Goal: Transaction & Acquisition: Book appointment/travel/reservation

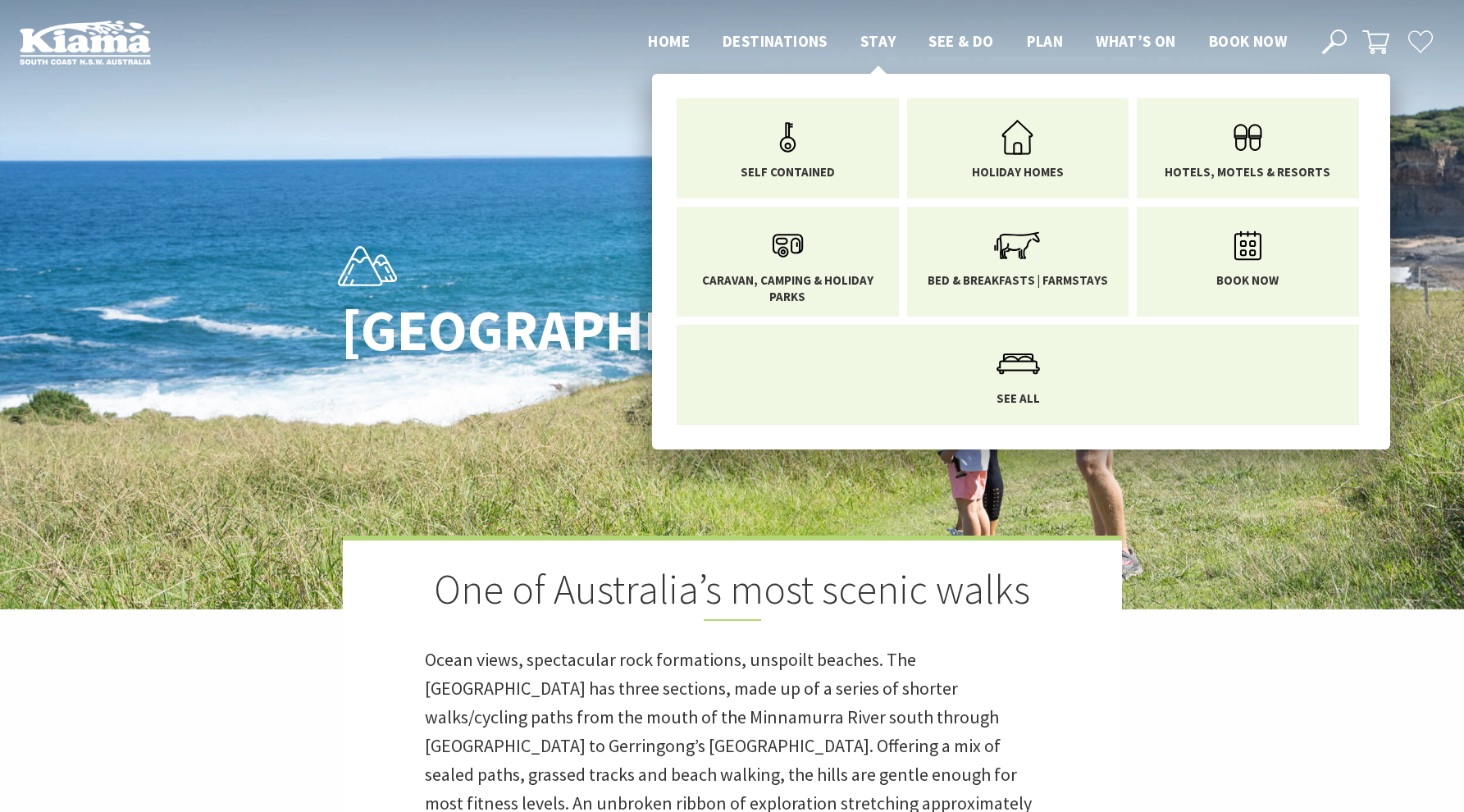
click at [882, 44] on span "Stay" at bounding box center [878, 41] width 36 height 20
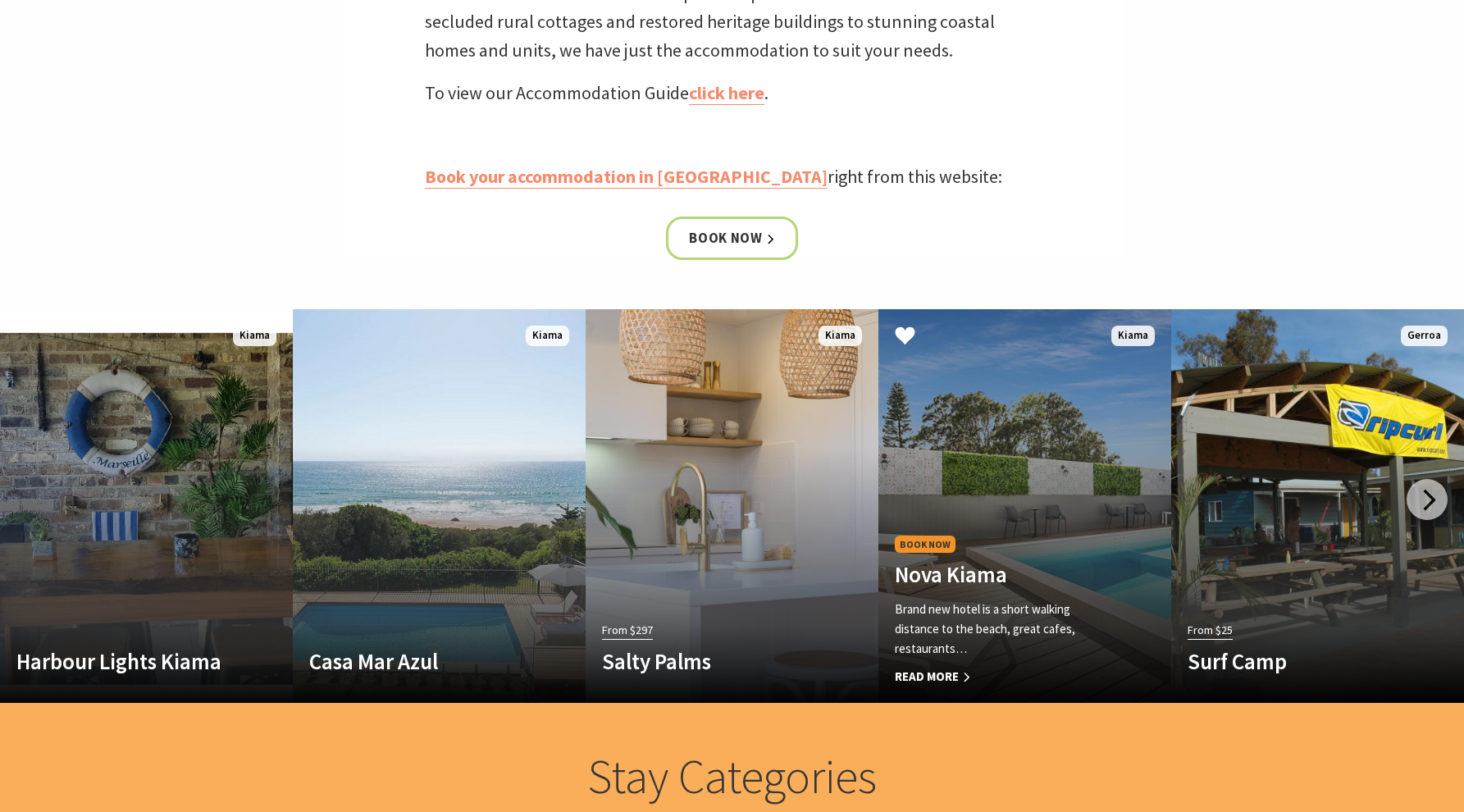
scroll to position [764, 0]
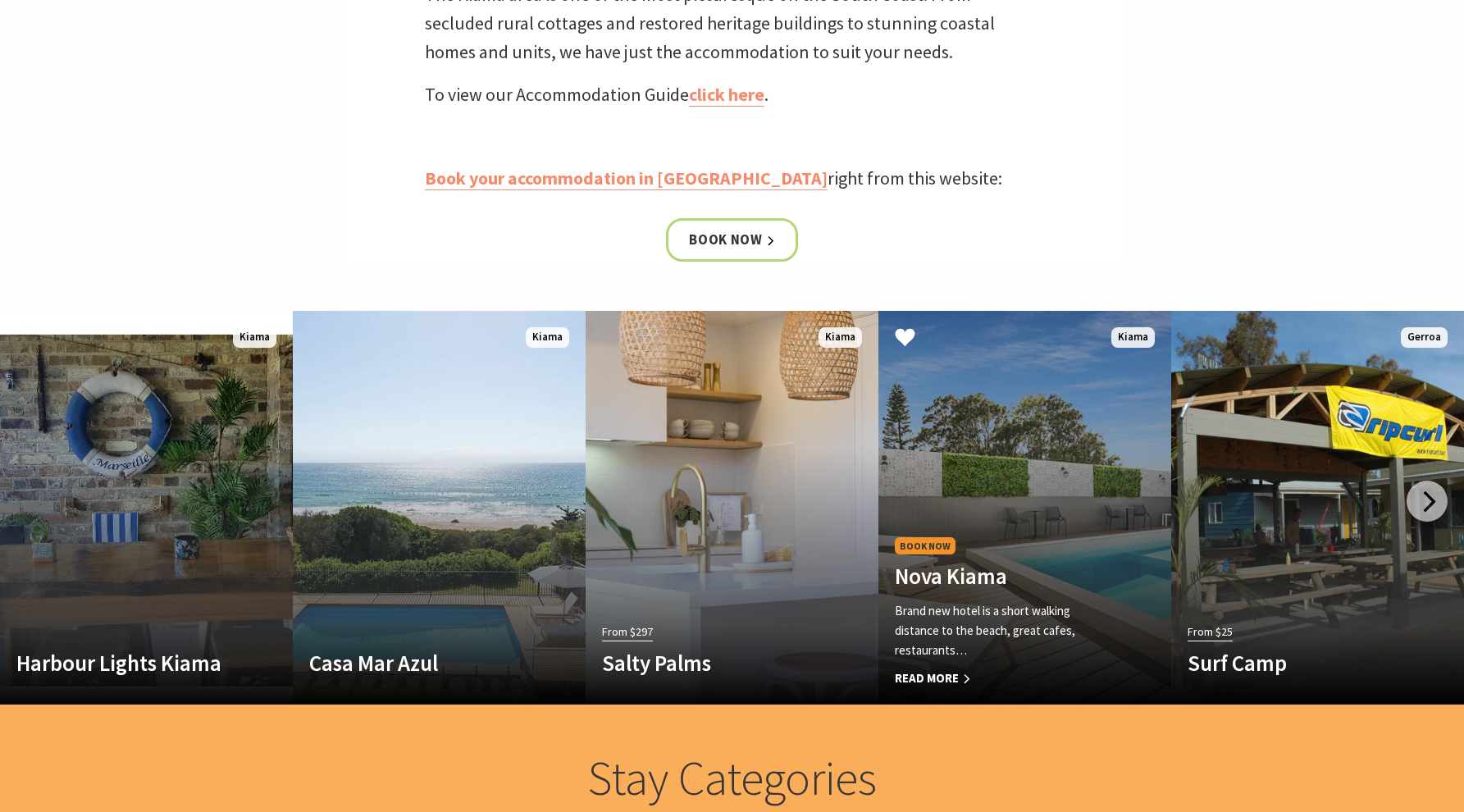
click at [1075, 486] on link "Book Now Nova Kiama Brand new hotel is a short walking distance to the beach, g…" at bounding box center [1024, 508] width 293 height 393
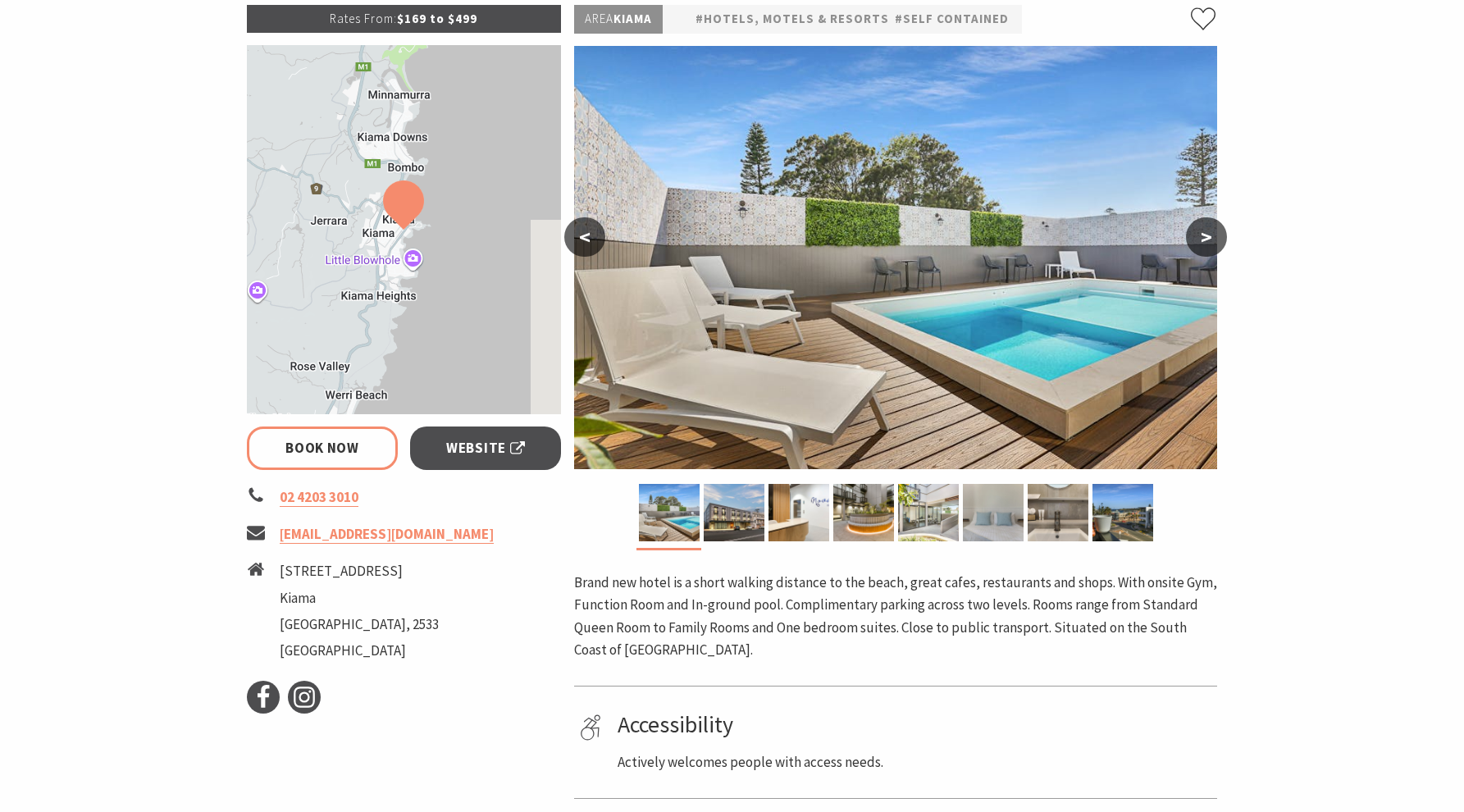
scroll to position [272, 0]
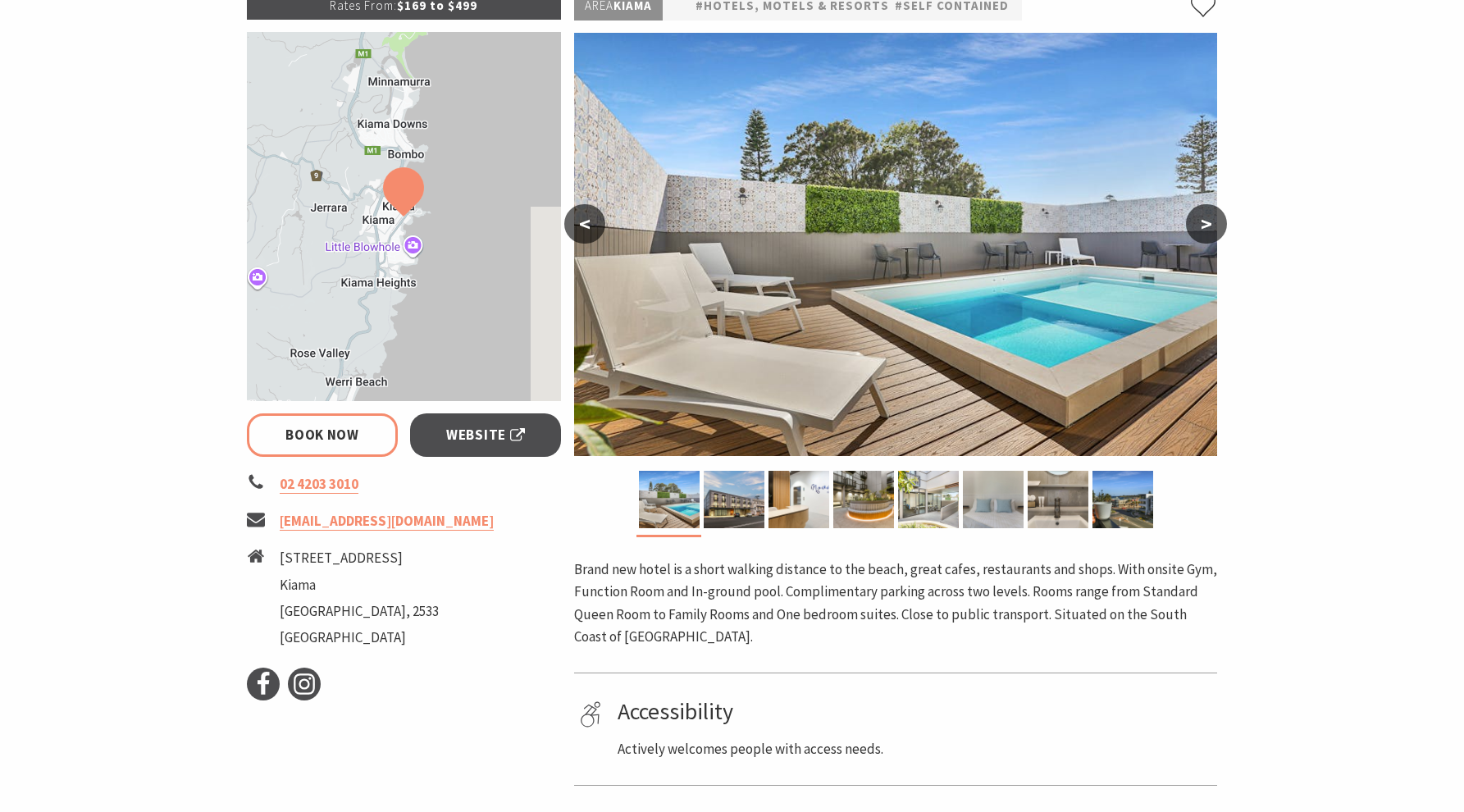
select select "3"
select select "2"
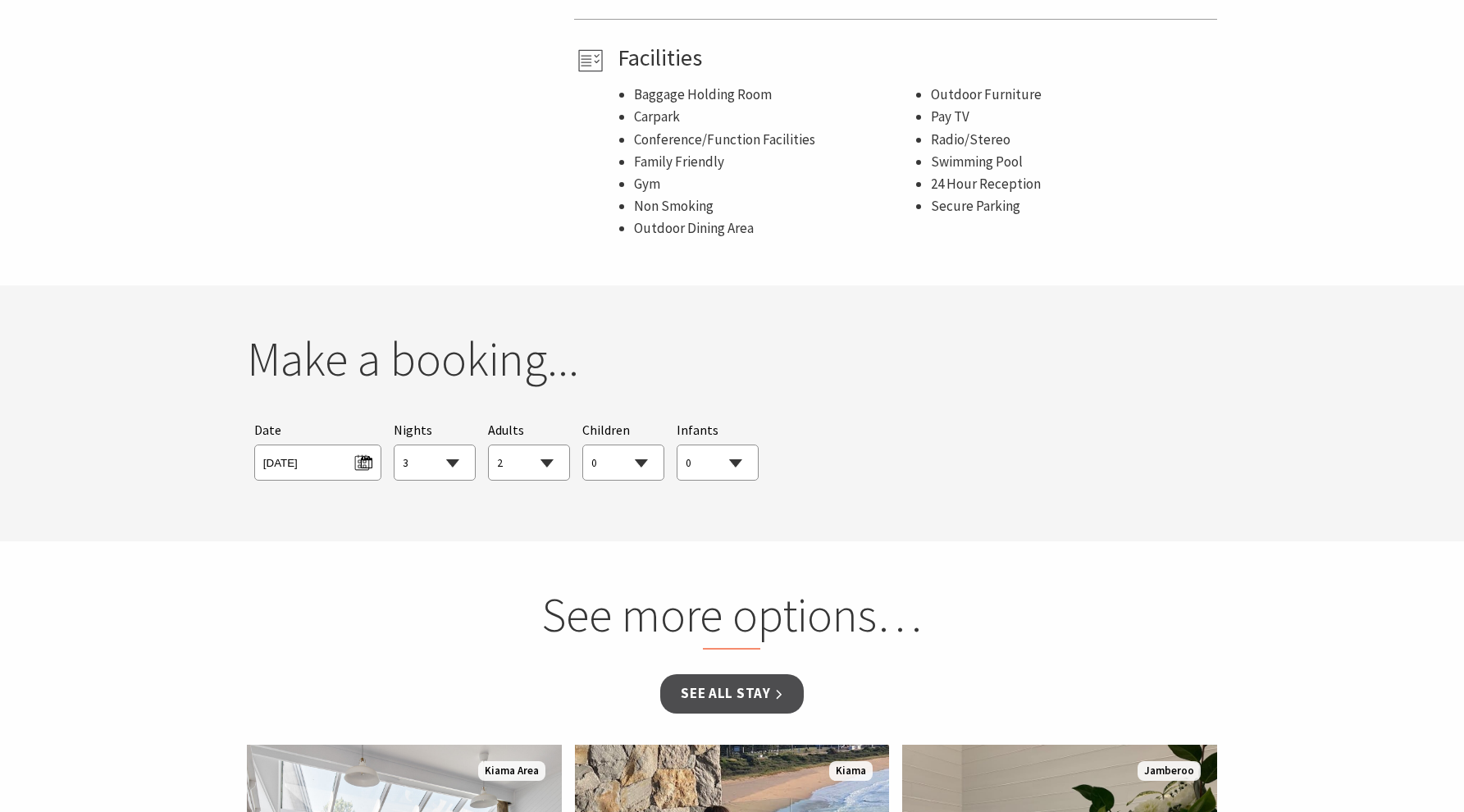
scroll to position [1041, 0]
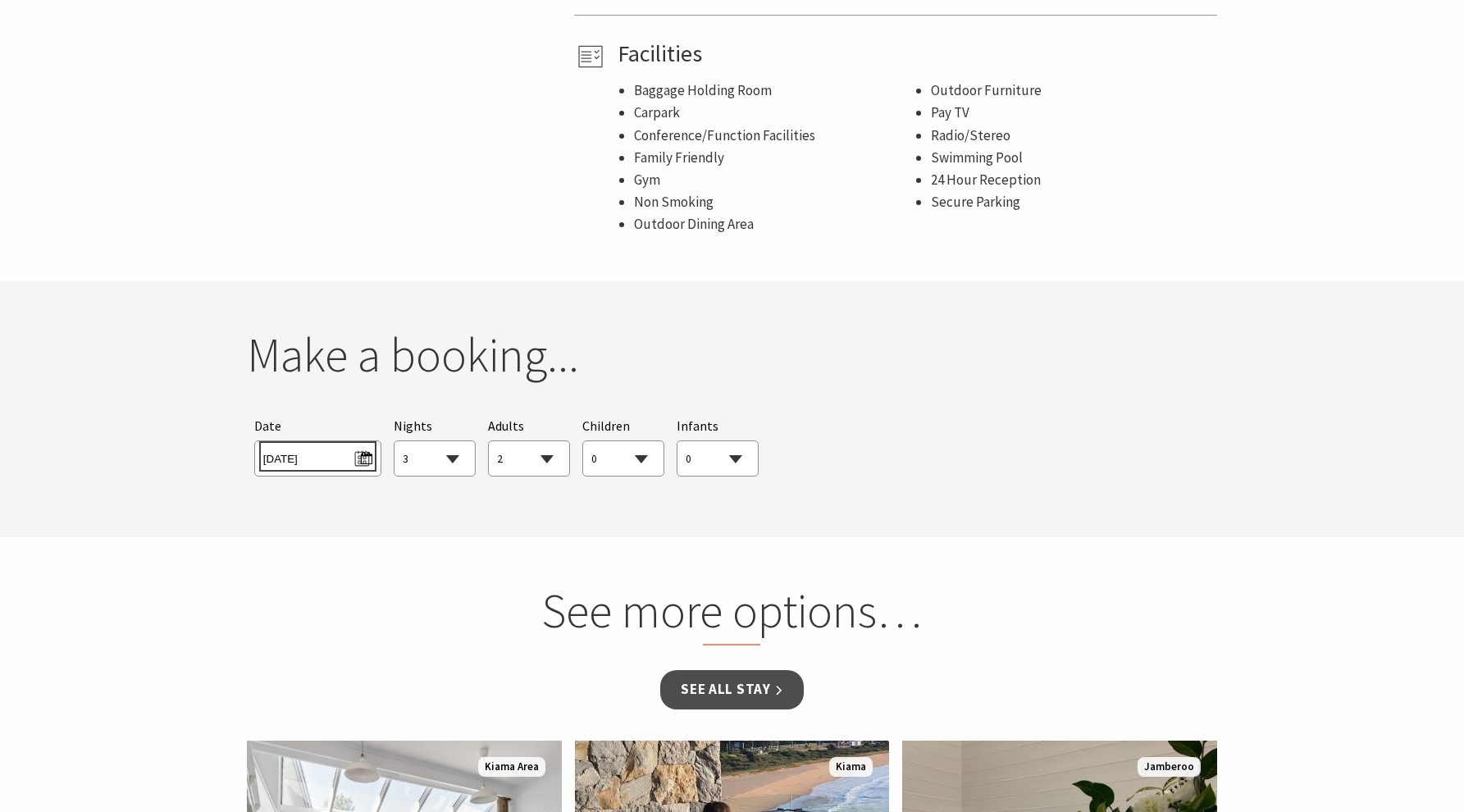
click at [360, 457] on span "Thu 18/09/2025" at bounding box center [317, 456] width 109 height 22
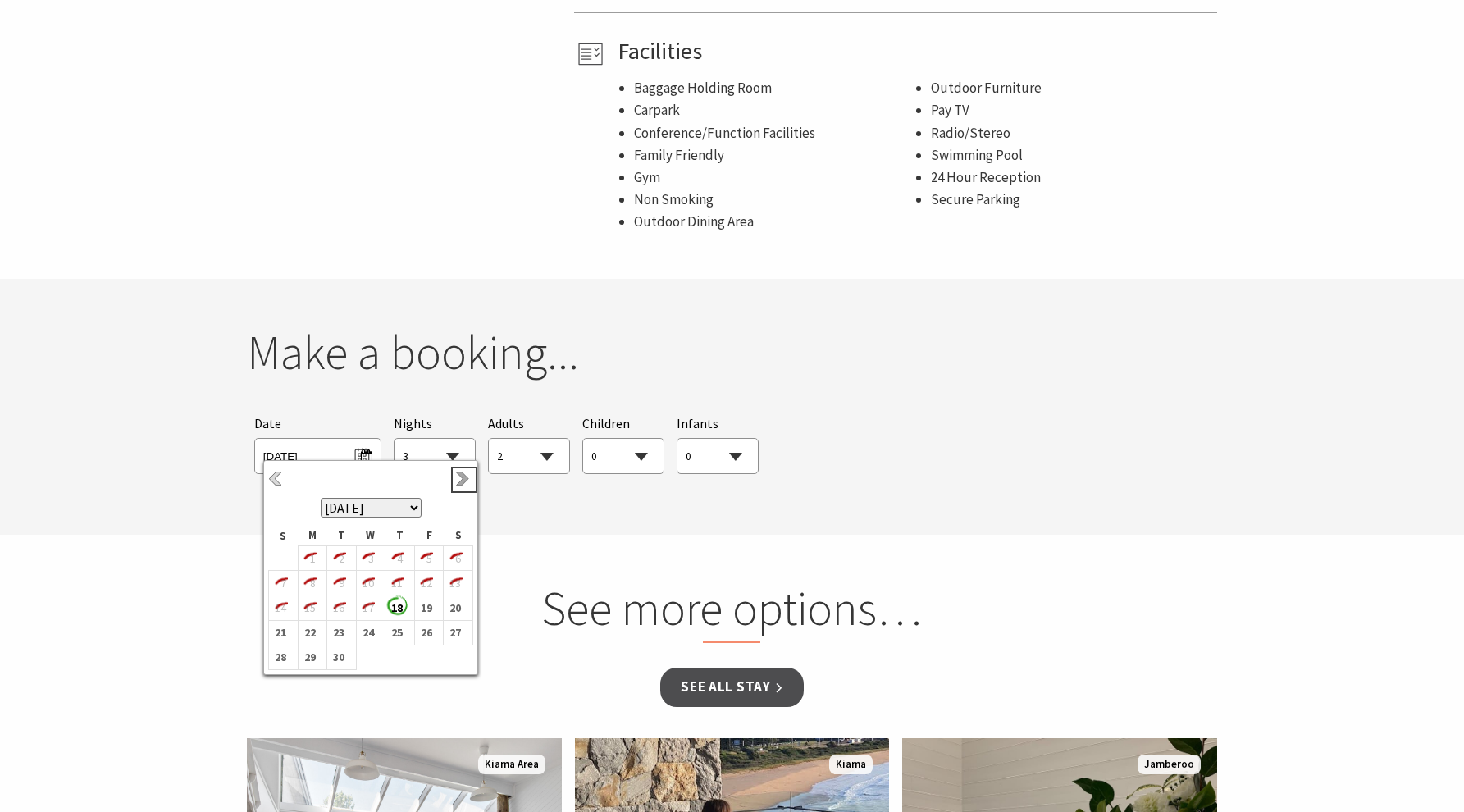
click at [457, 486] on link "Next" at bounding box center [464, 479] width 18 height 18
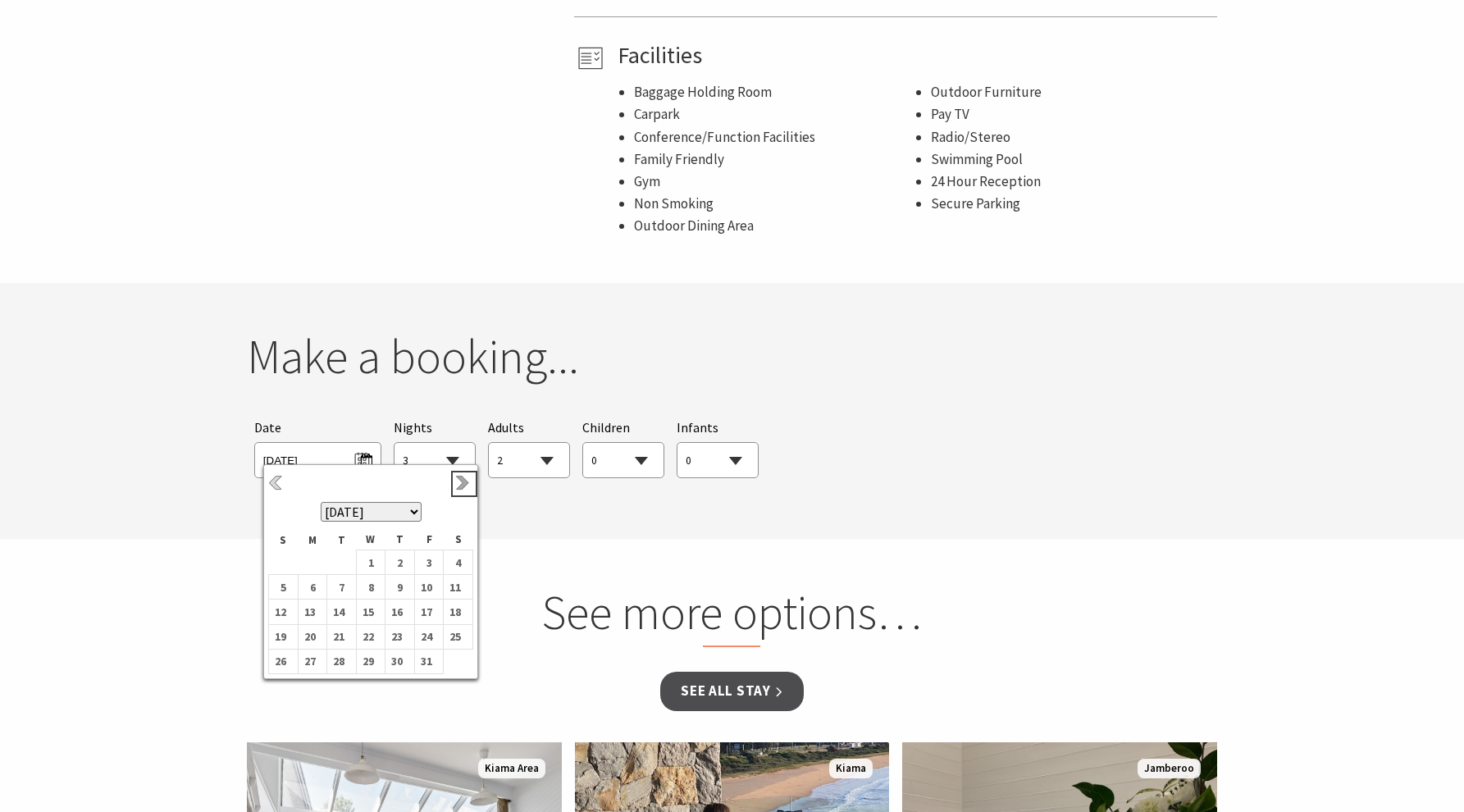
click at [461, 478] on link "Next" at bounding box center [464, 484] width 18 height 18
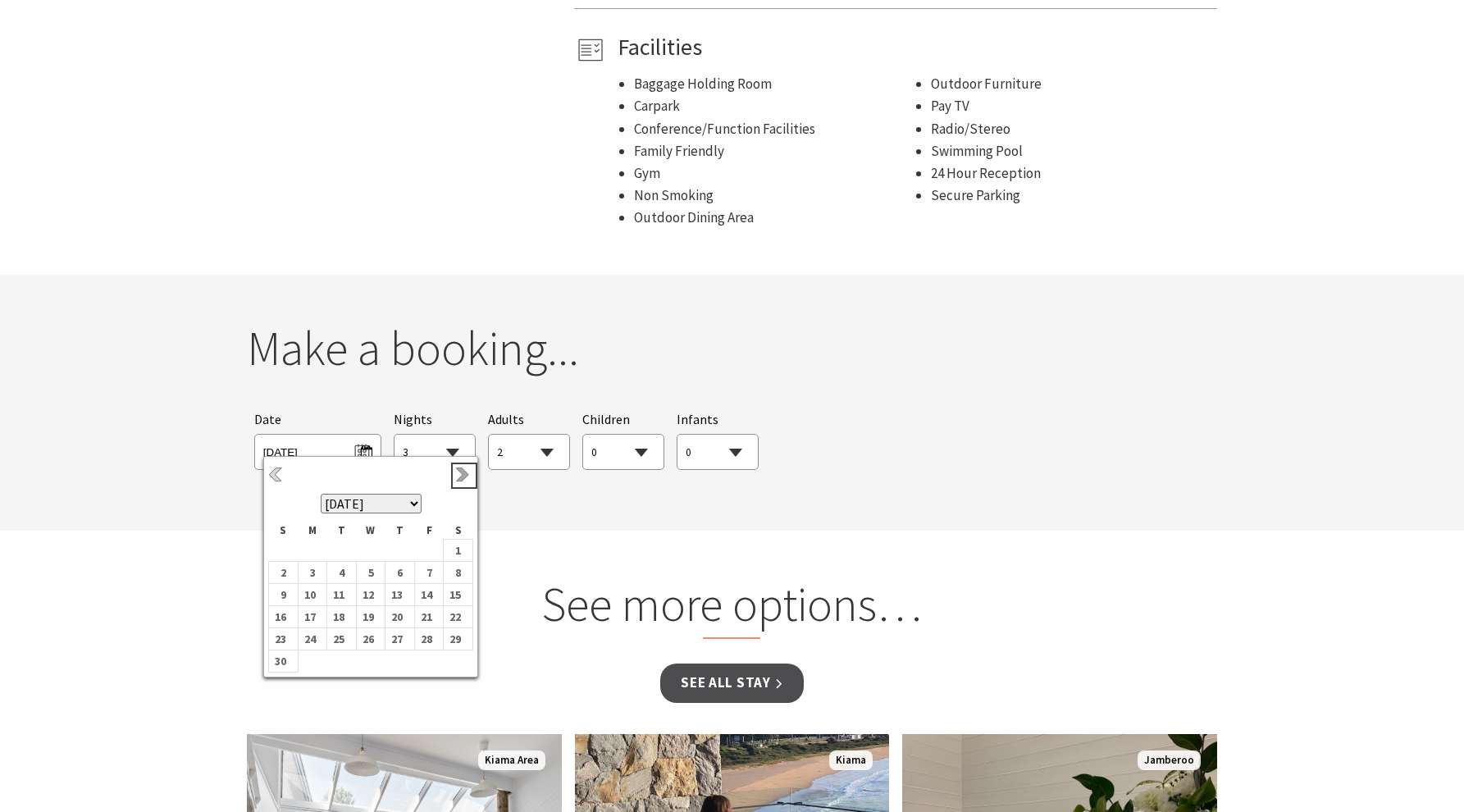
click at [461, 478] on link "Next" at bounding box center [464, 476] width 18 height 18
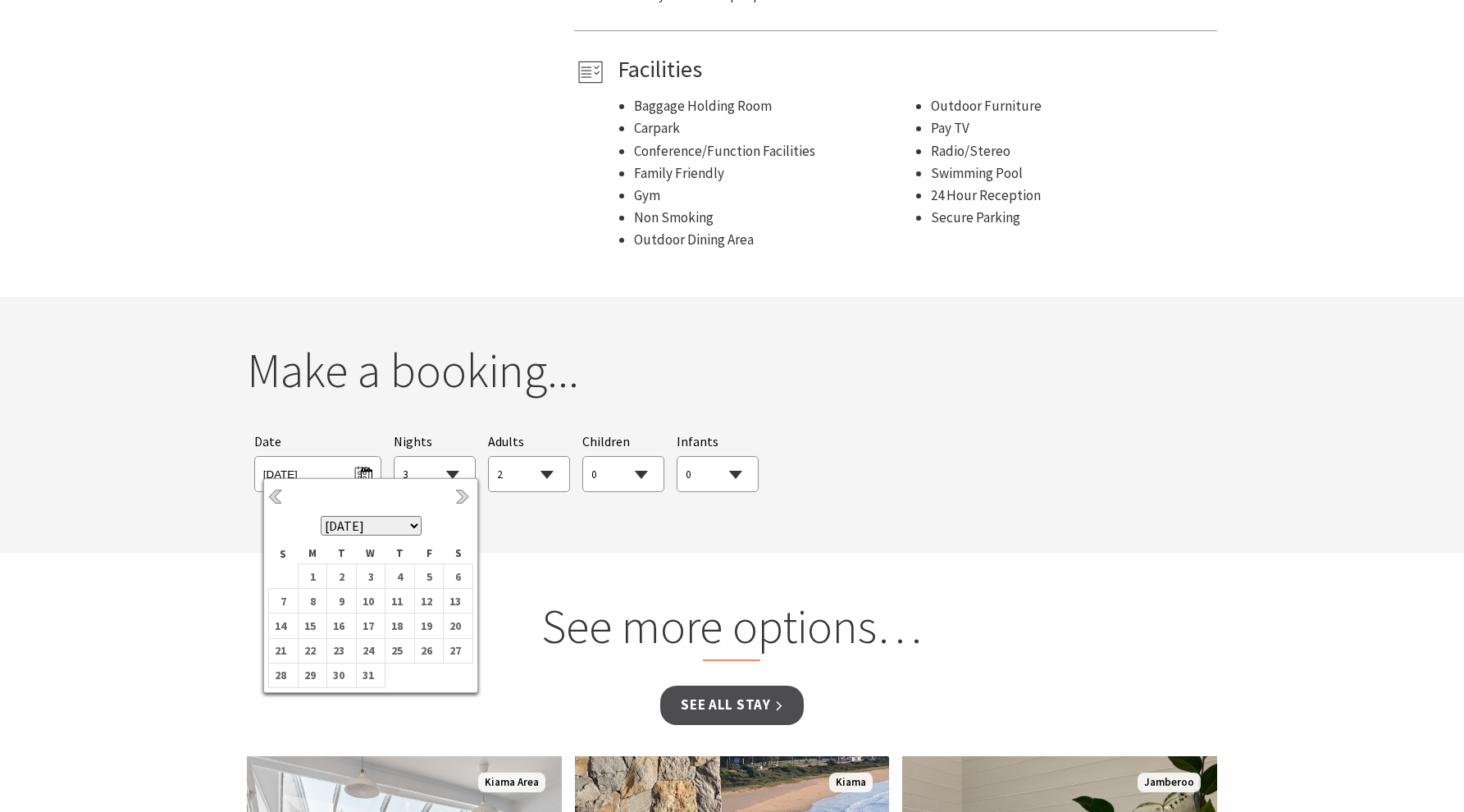
scroll to position [1021, 0]
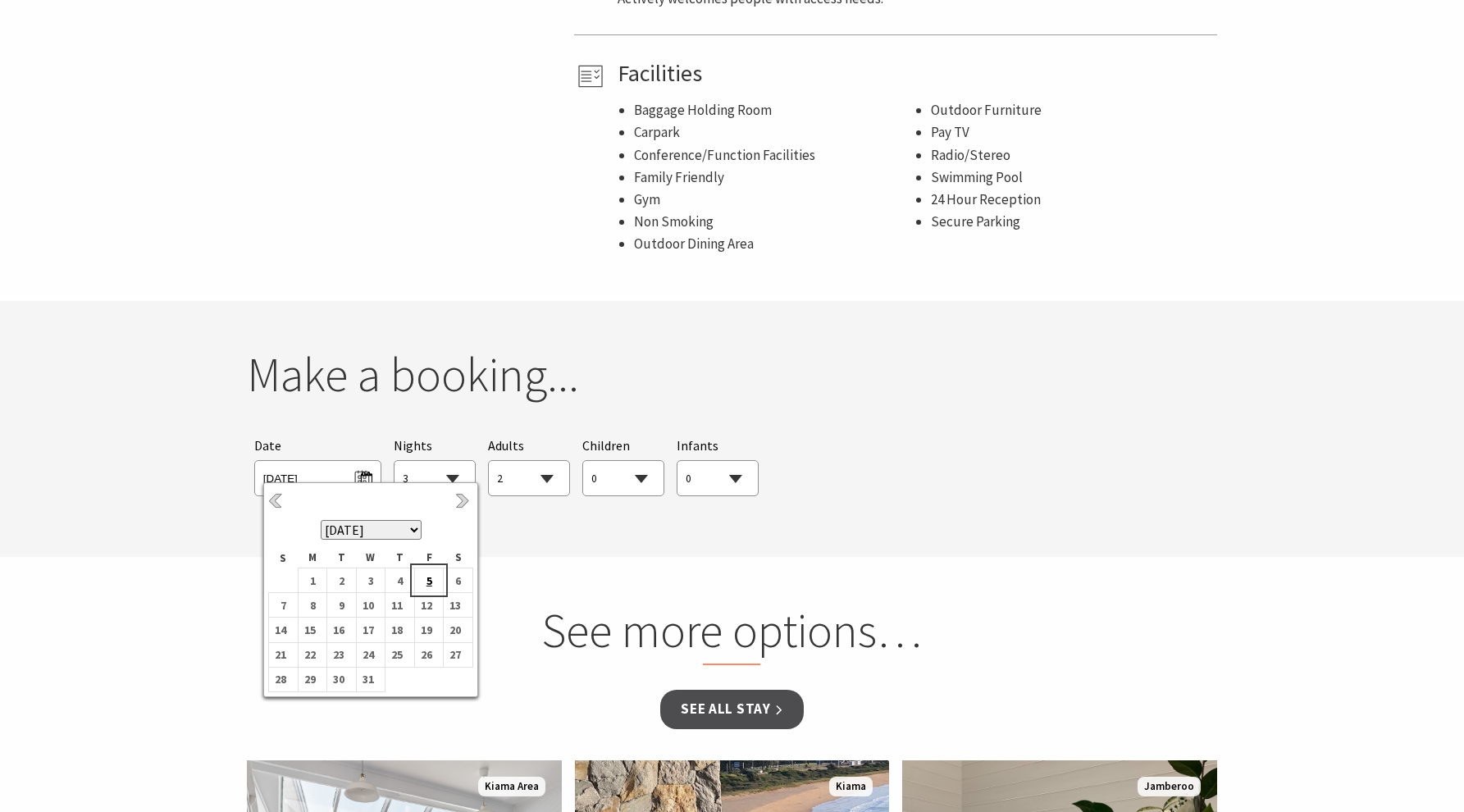
click at [426, 581] on b "5" at bounding box center [426, 581] width 22 height 22
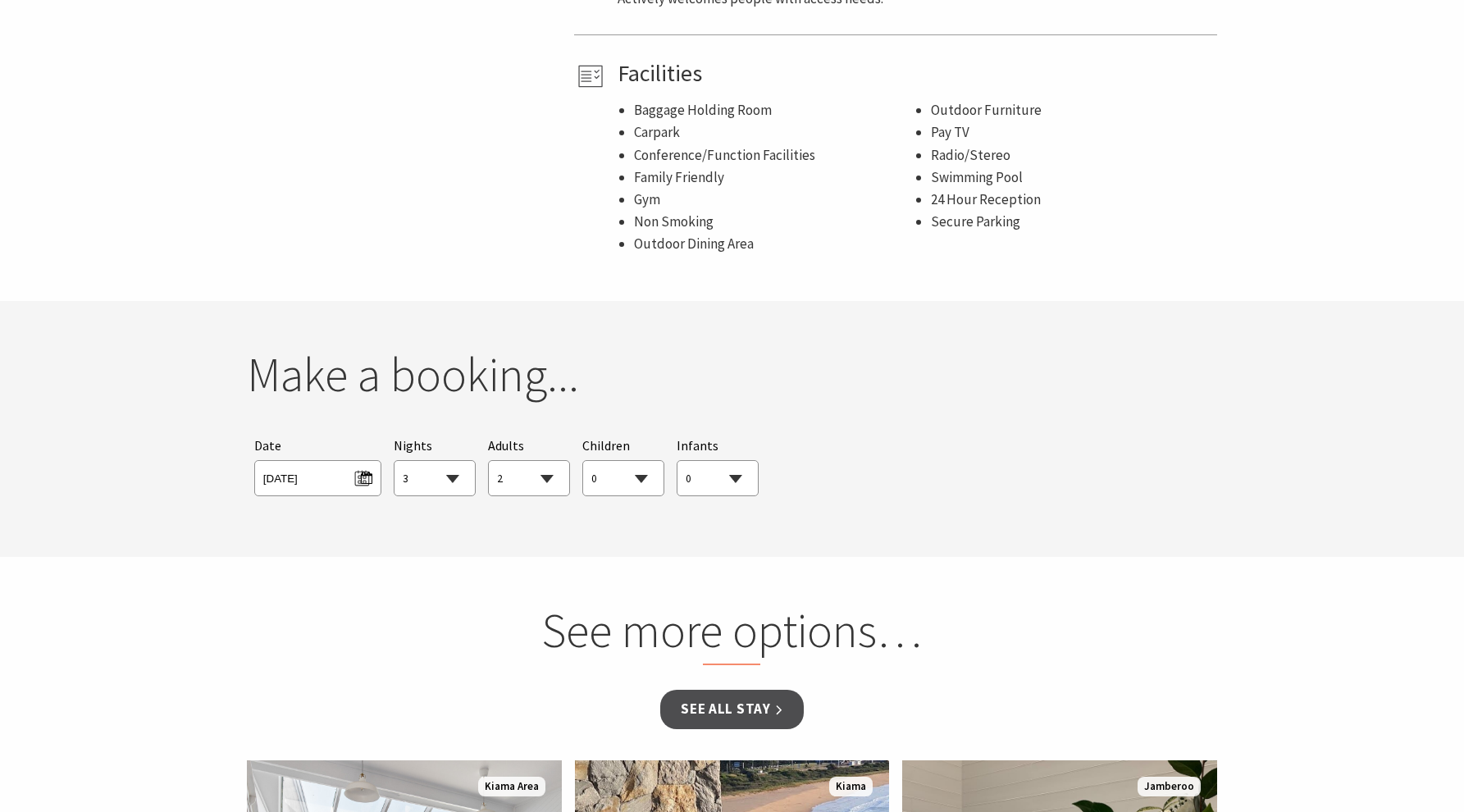
select select "2"
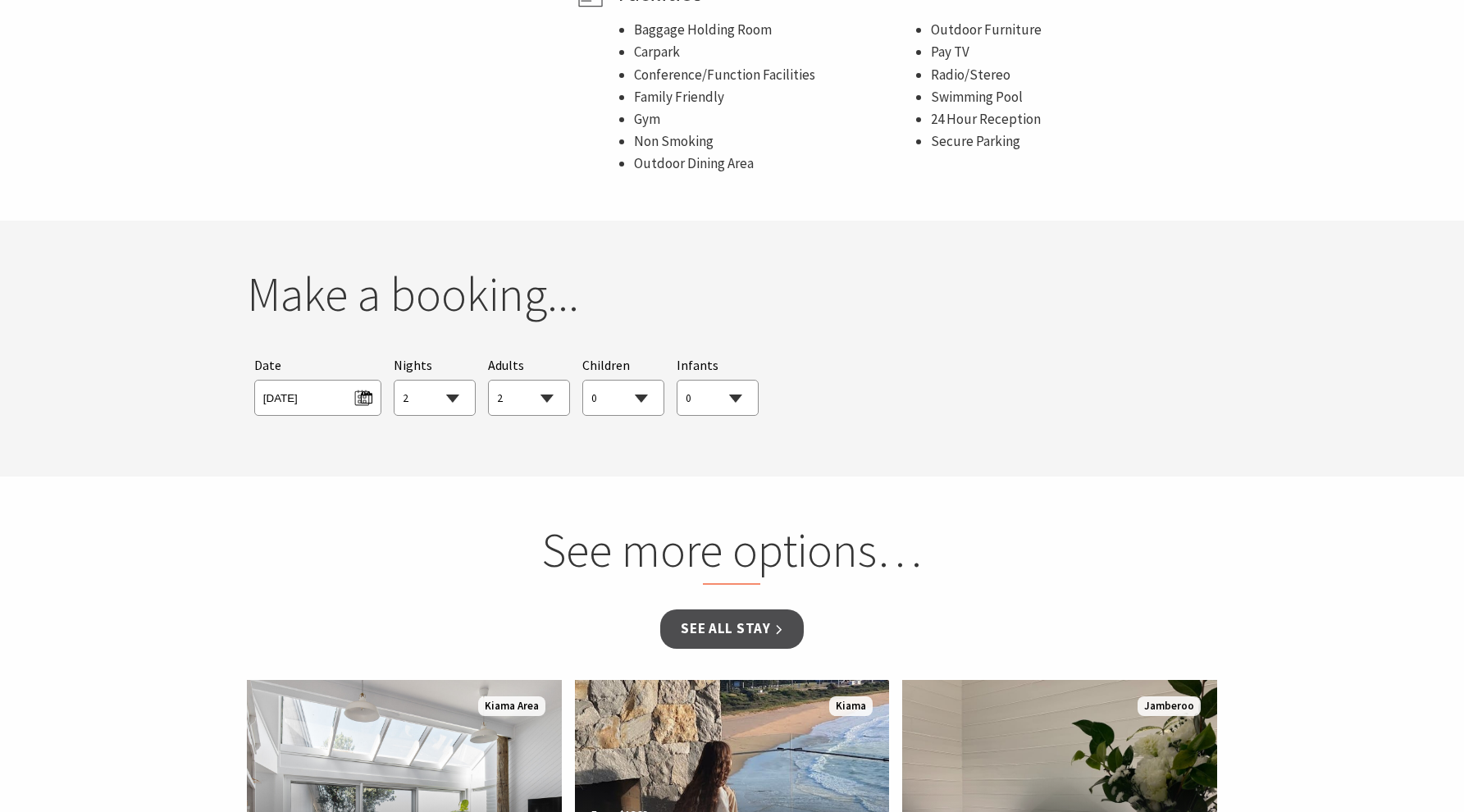
scroll to position [1099, 0]
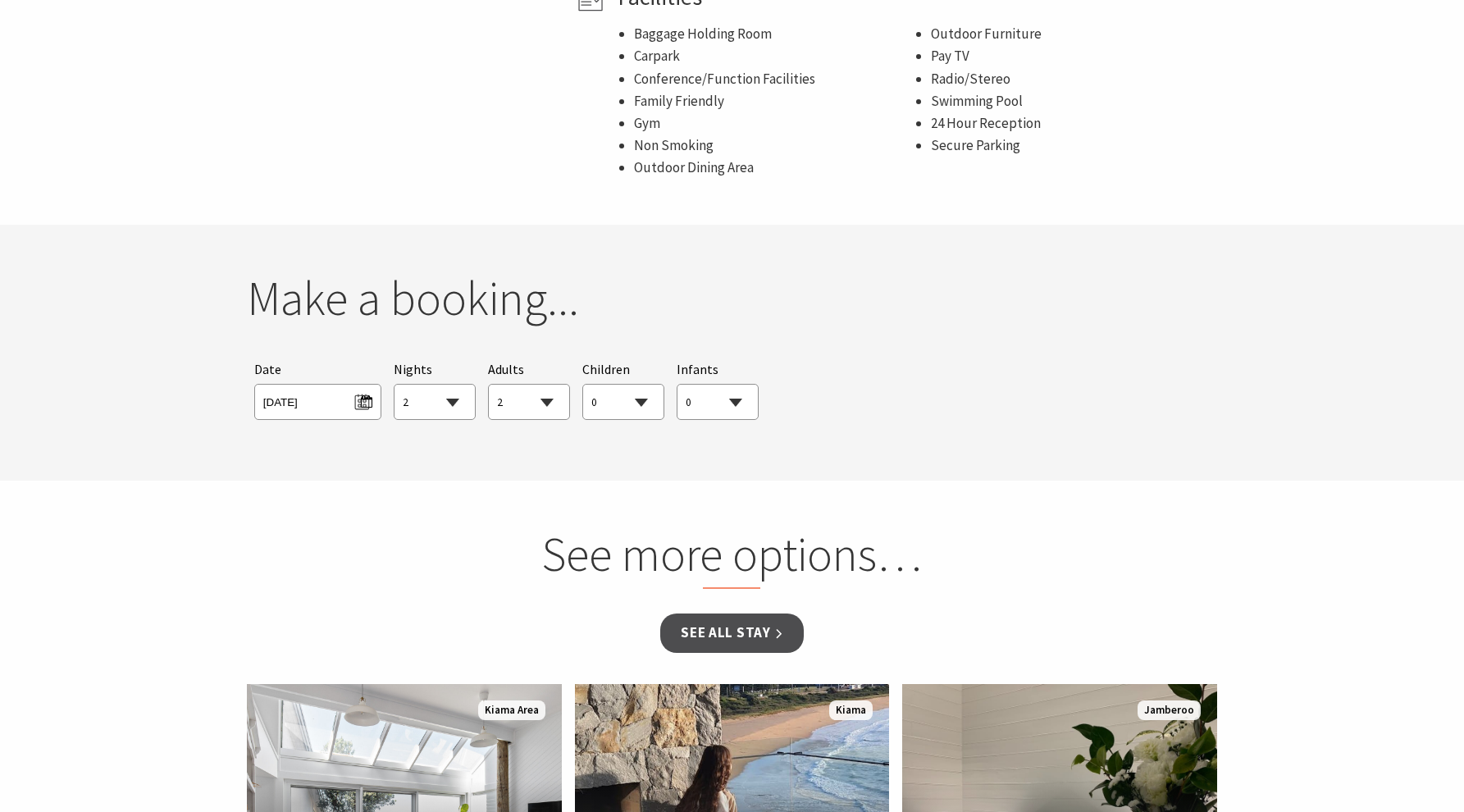
click at [615, 455] on section "You currently don't have any items in your cart Make a booking... Searching for…" at bounding box center [732, 353] width 1464 height 256
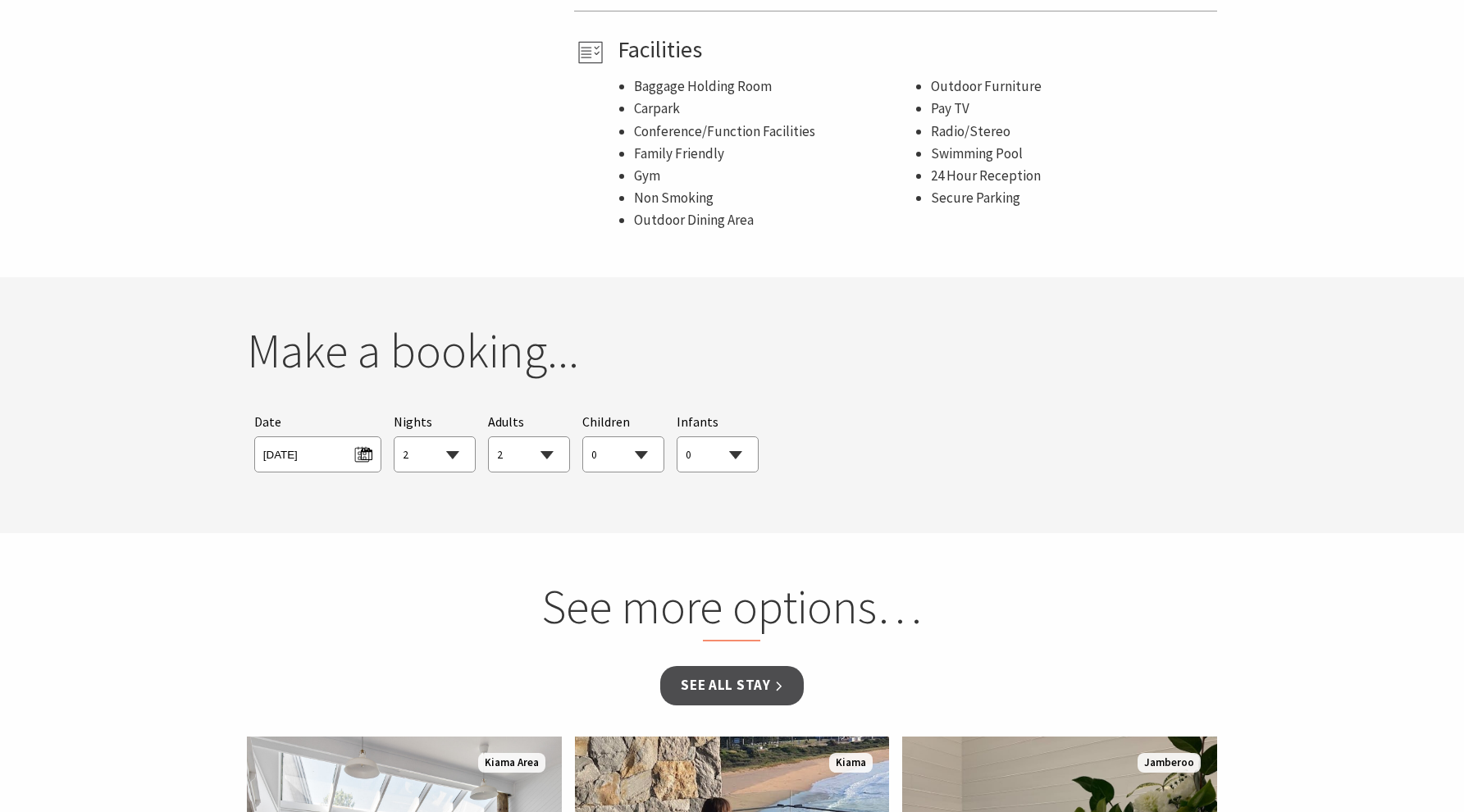
scroll to position [1027, 0]
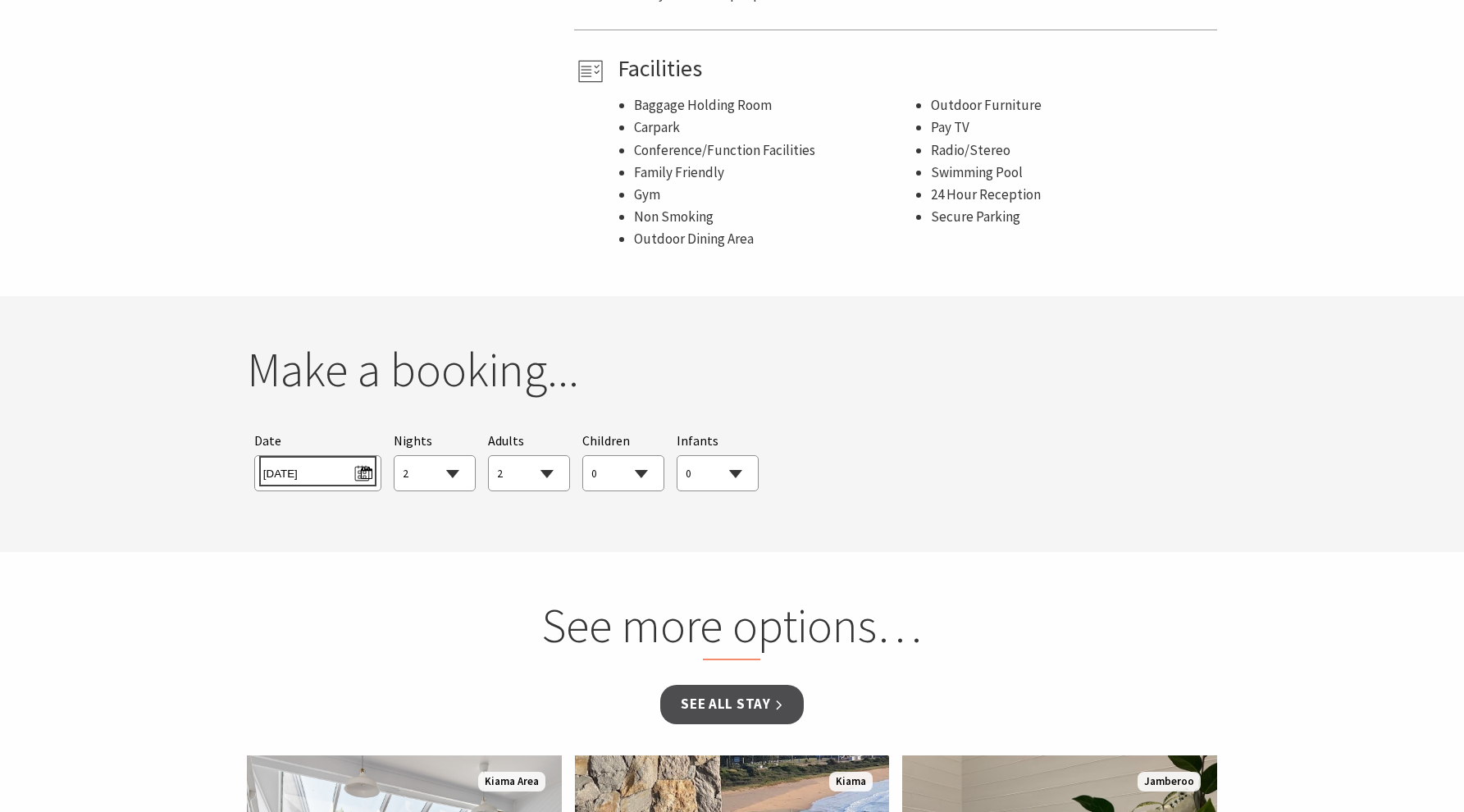
click at [357, 469] on span "Fri 05/12/2025" at bounding box center [317, 471] width 109 height 22
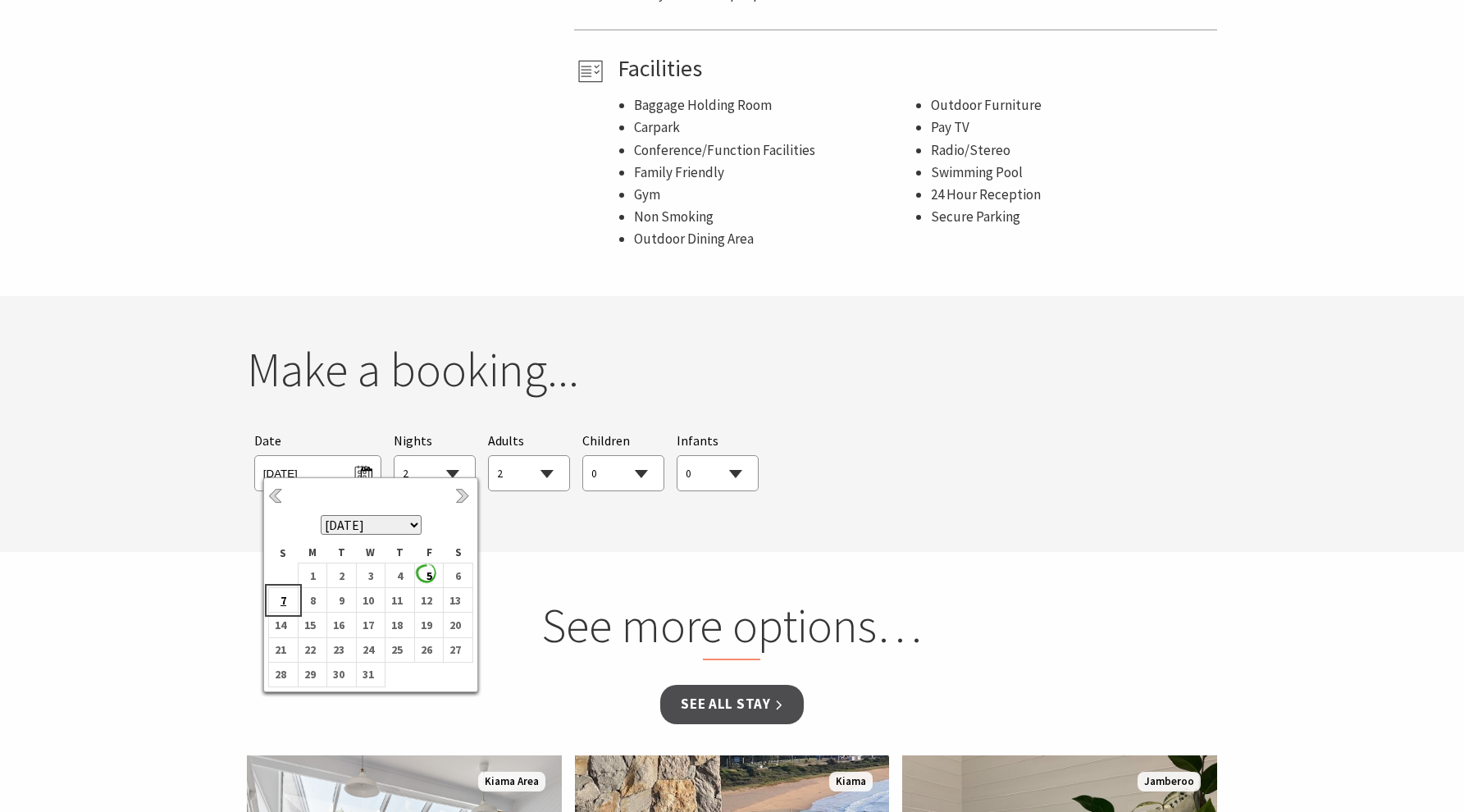
click at [286, 600] on b "7" at bounding box center [280, 601] width 22 height 22
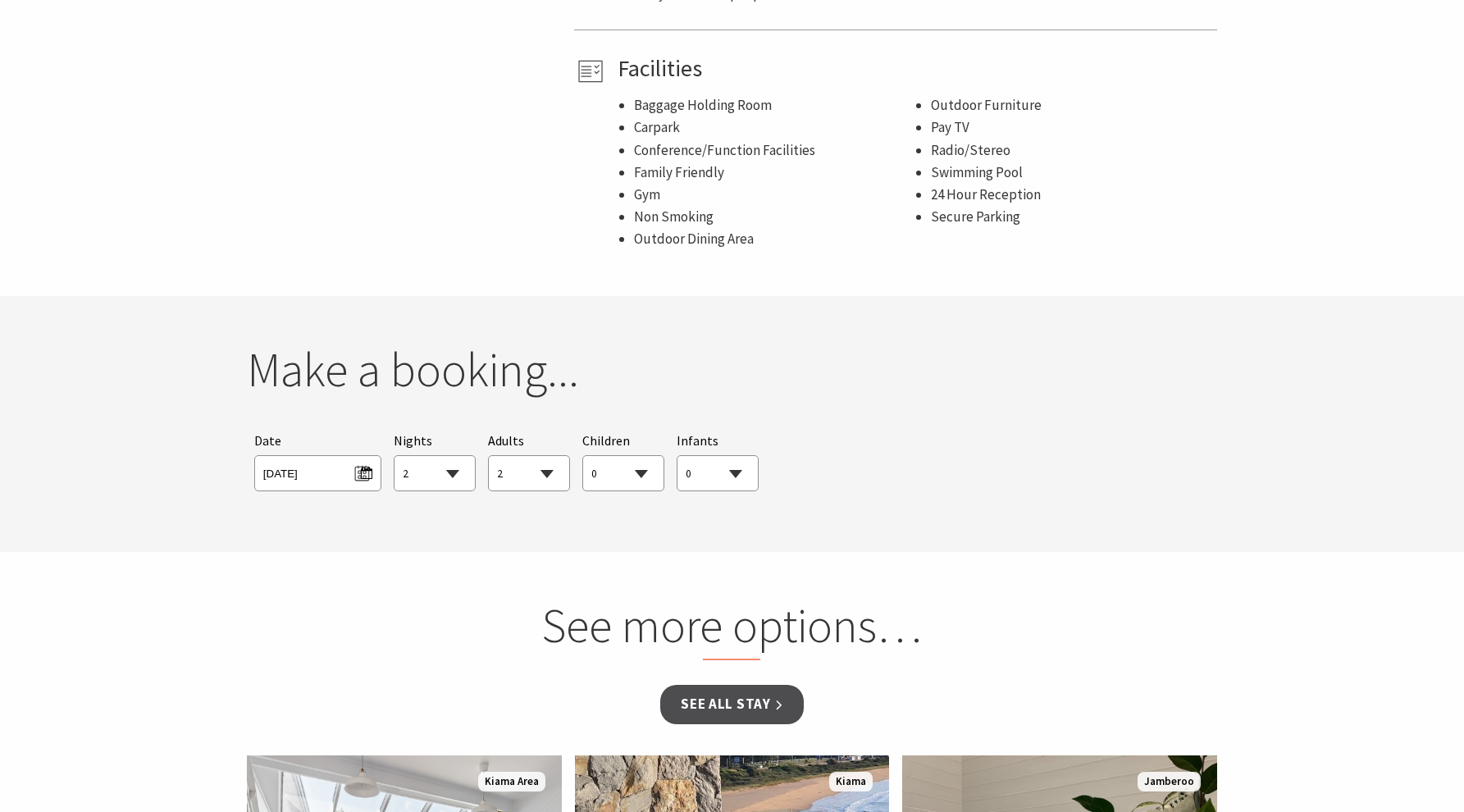
click at [477, 521] on section "You currently don't have any items in your cart Make a booking... Searching for…" at bounding box center [732, 424] width 1464 height 256
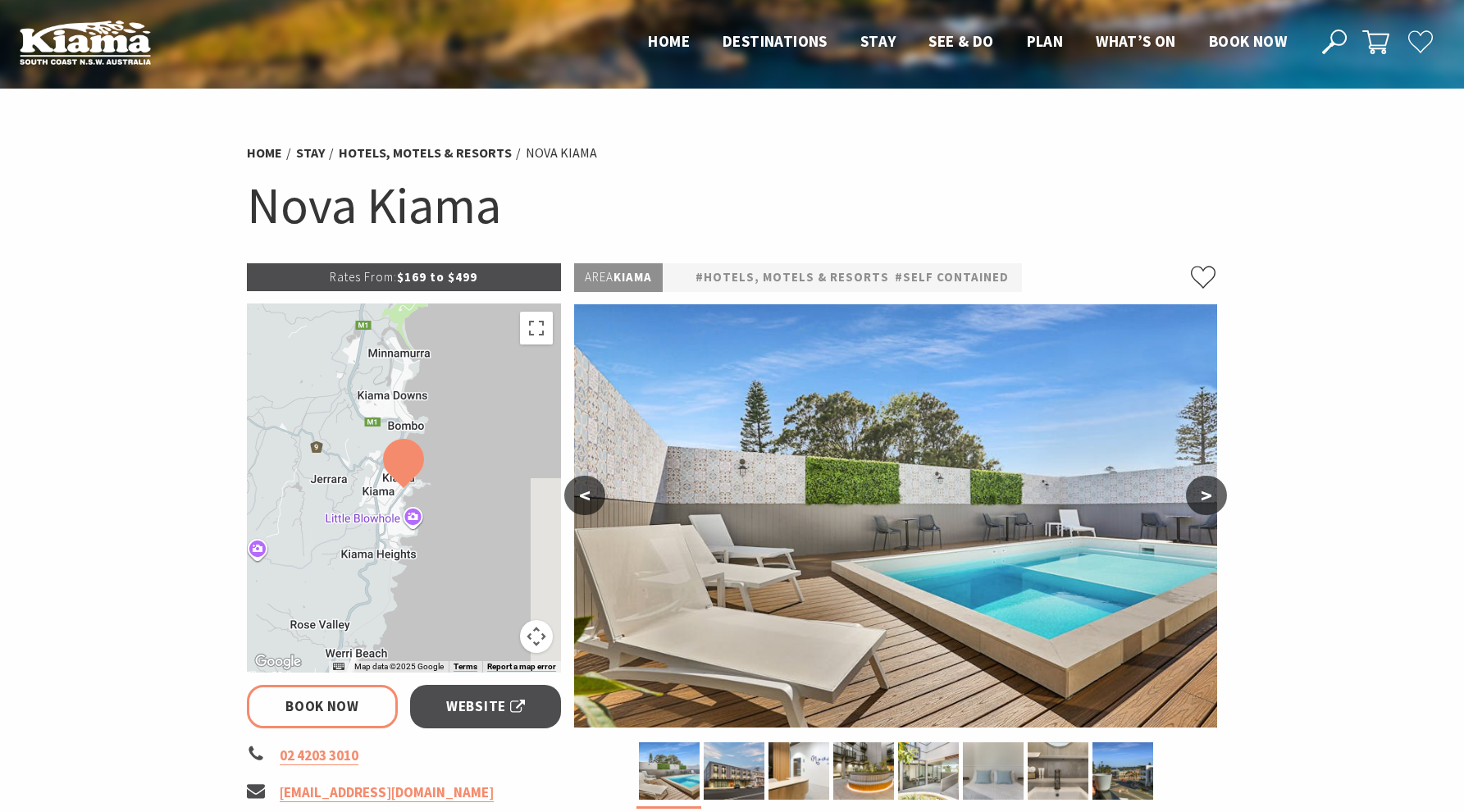
scroll to position [0, 0]
click at [858, 279] on link "#Hotels, Motels & Resorts" at bounding box center [792, 277] width 194 height 21
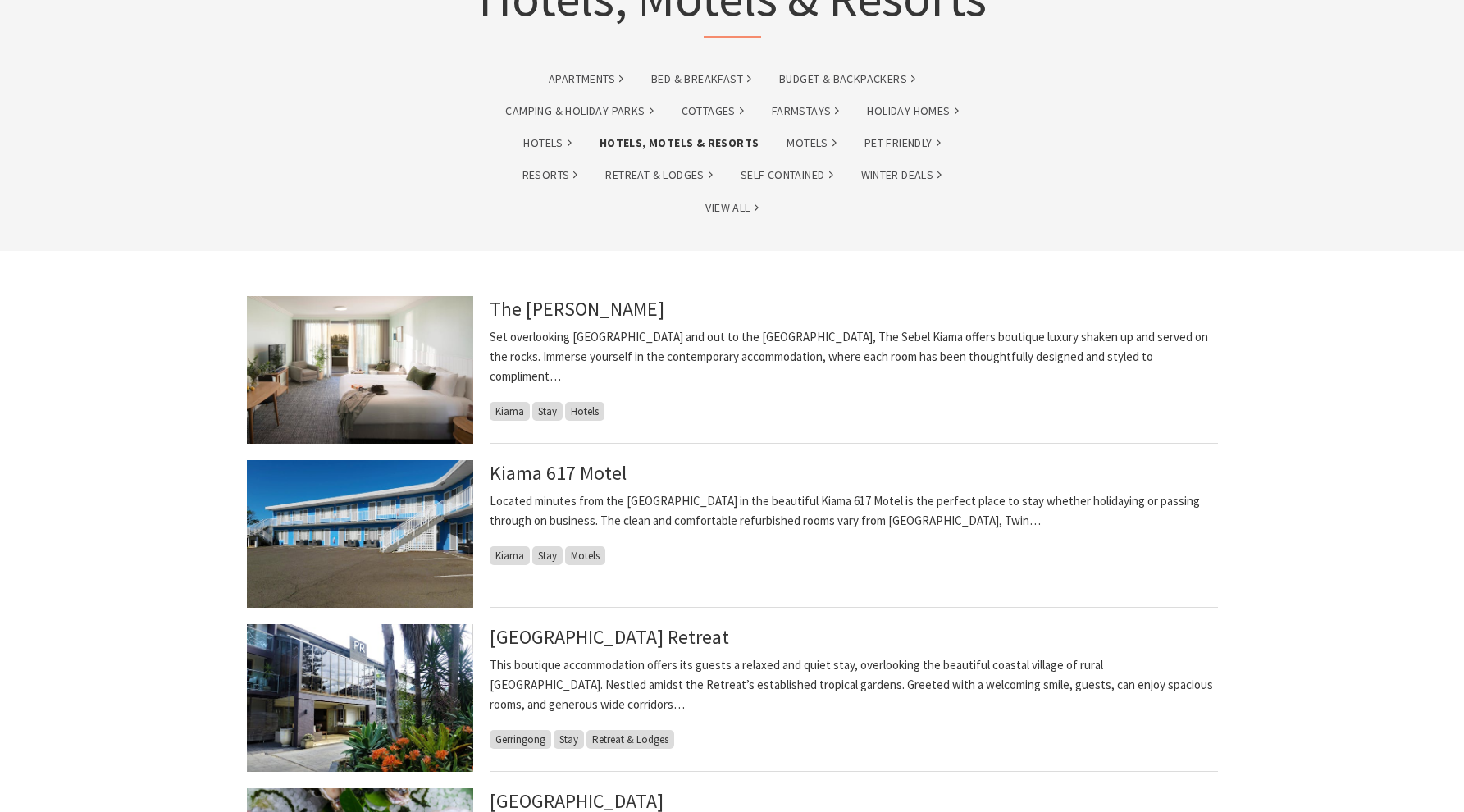
scroll to position [208, 0]
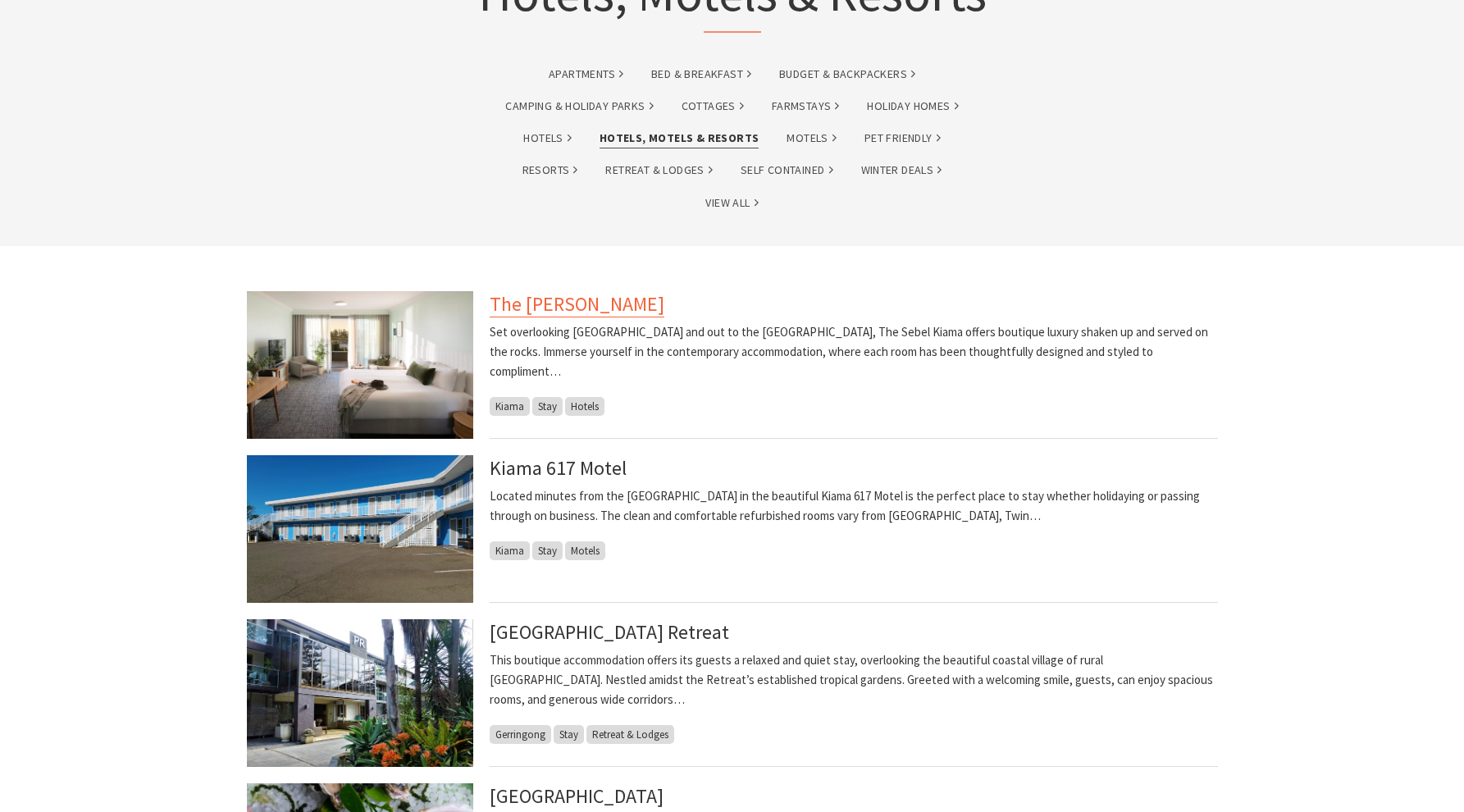
click at [557, 308] on link "The Sebel Kiama" at bounding box center [577, 304] width 175 height 26
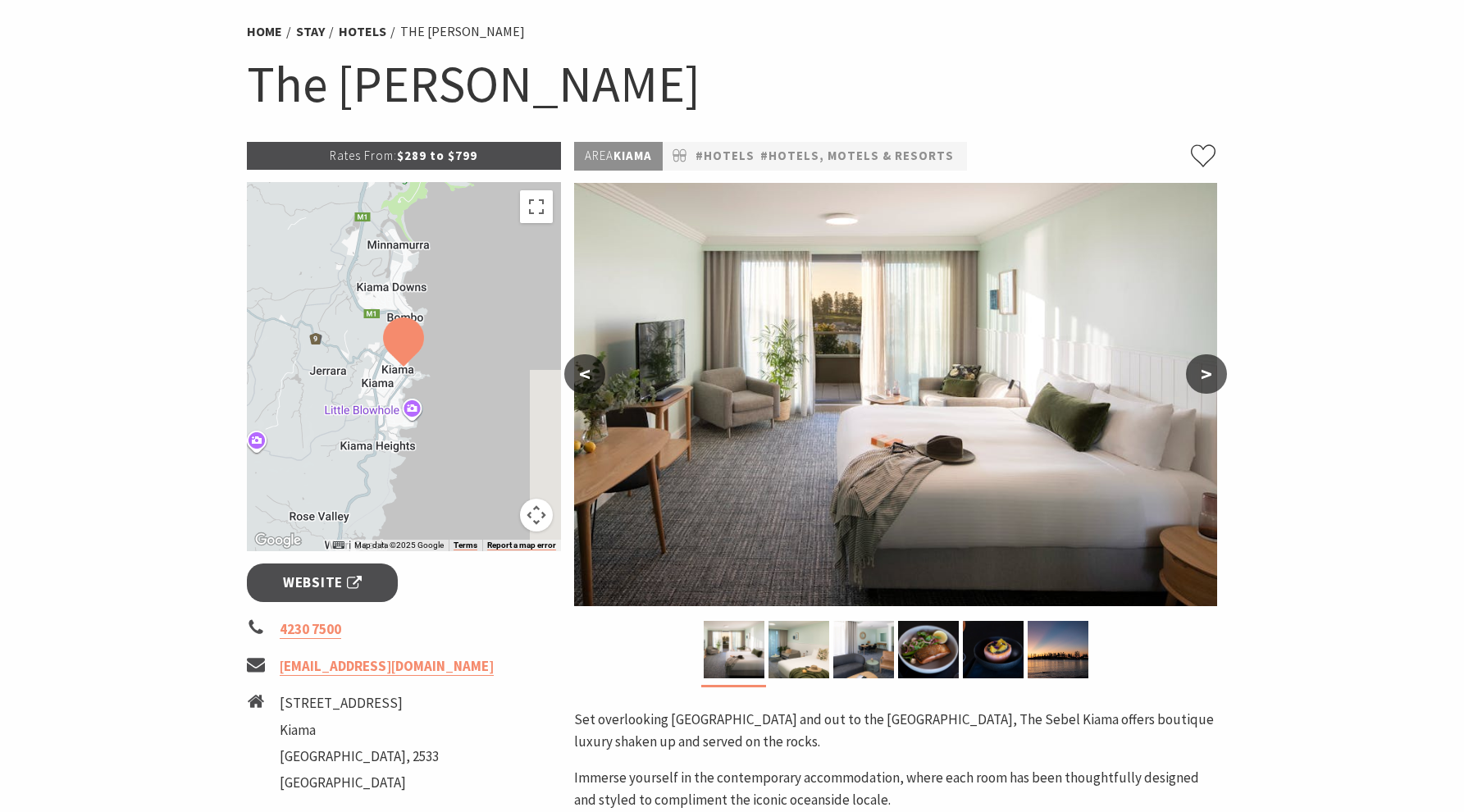
scroll to position [140, 0]
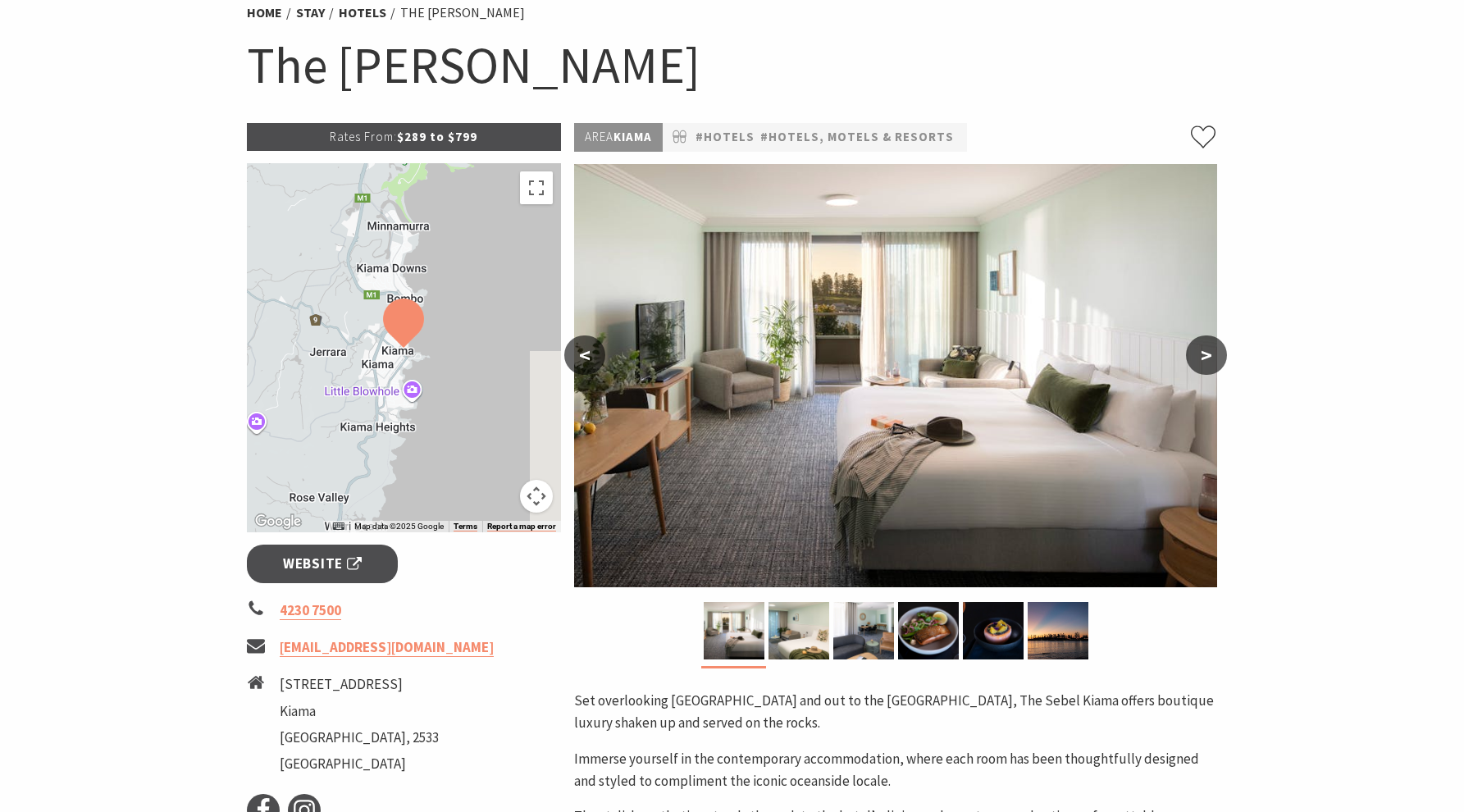
click at [1200, 358] on button ">" at bounding box center [1206, 354] width 41 height 39
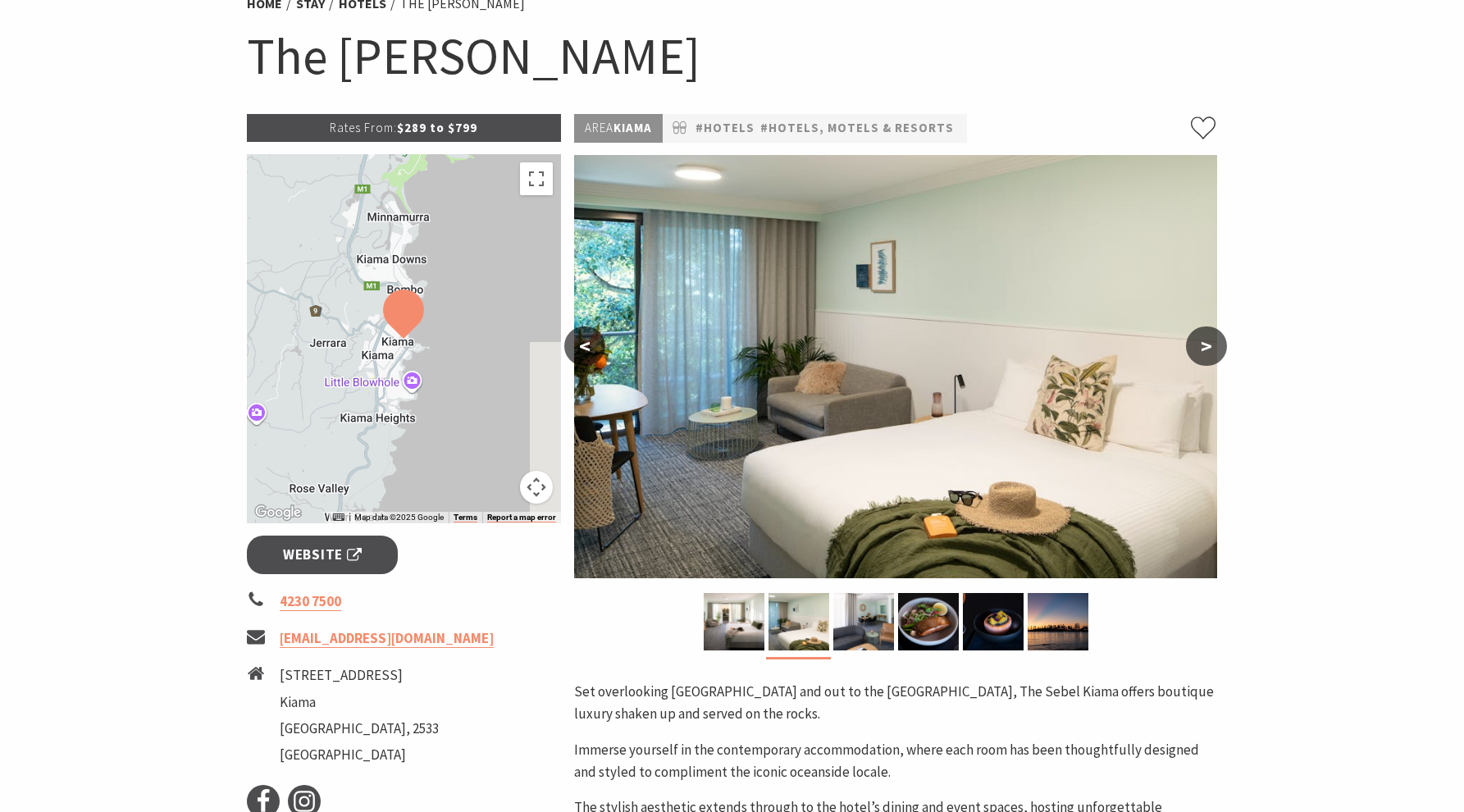
click at [1200, 358] on button ">" at bounding box center [1206, 345] width 41 height 39
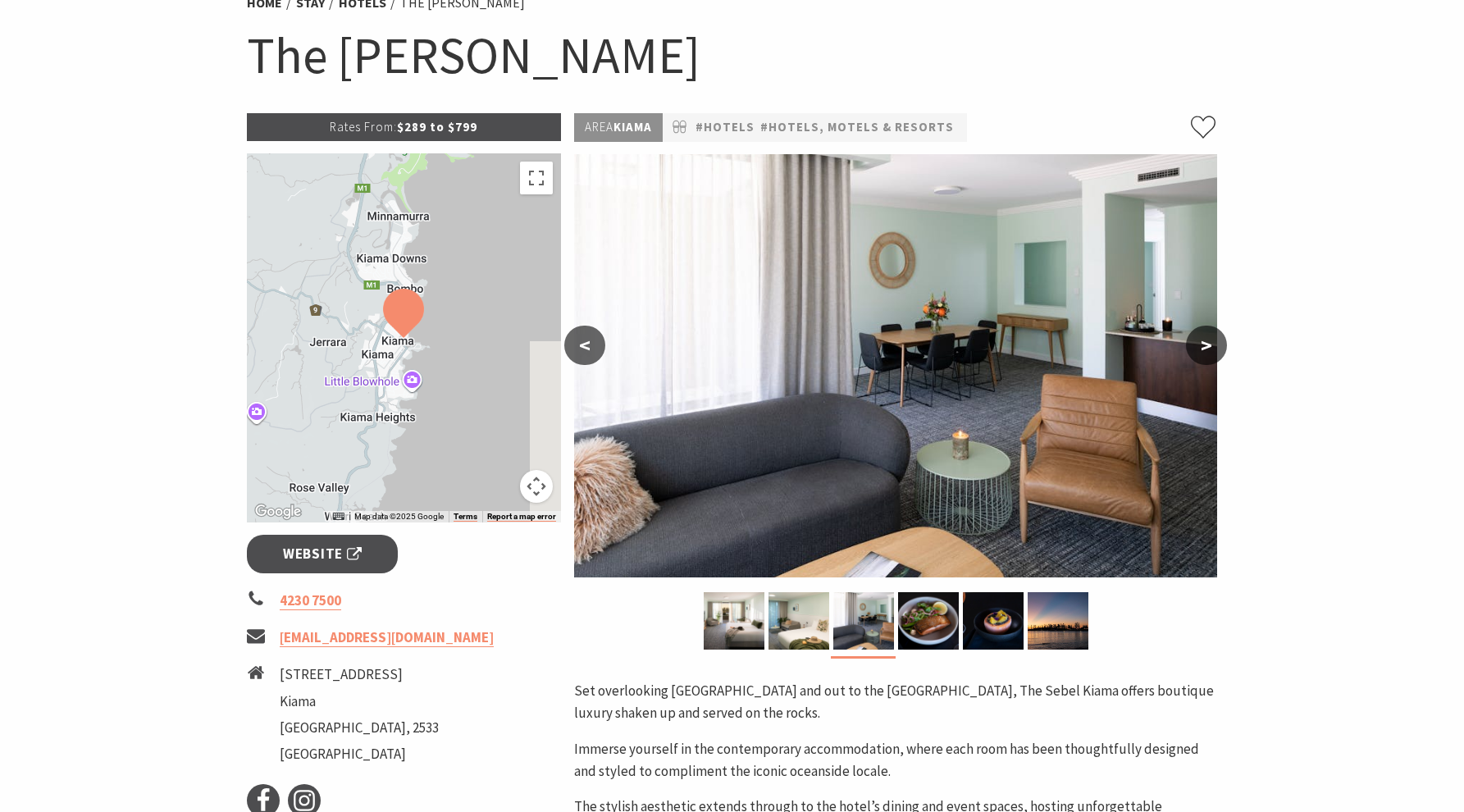
click at [1200, 358] on button ">" at bounding box center [1206, 344] width 41 height 39
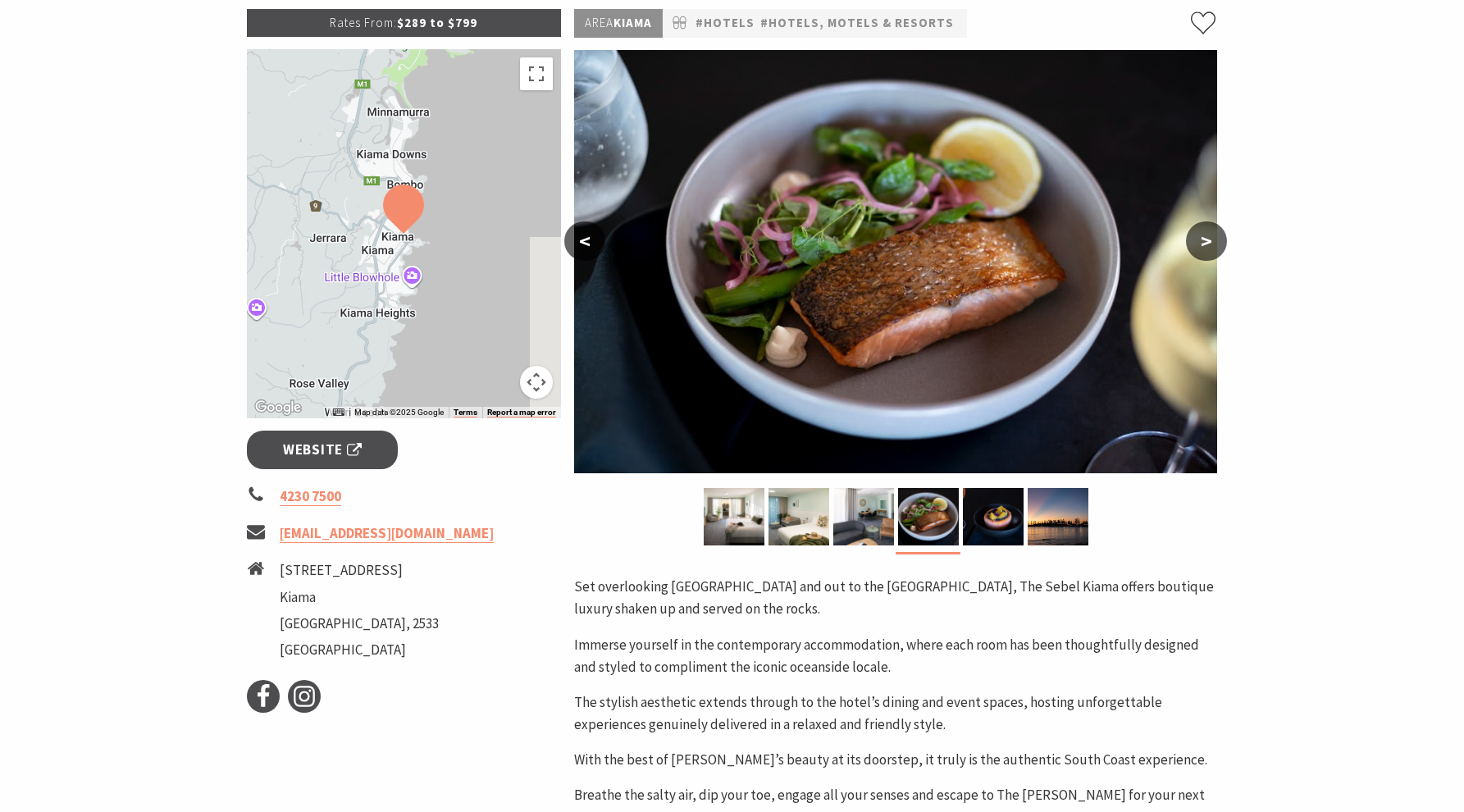
scroll to position [272, 0]
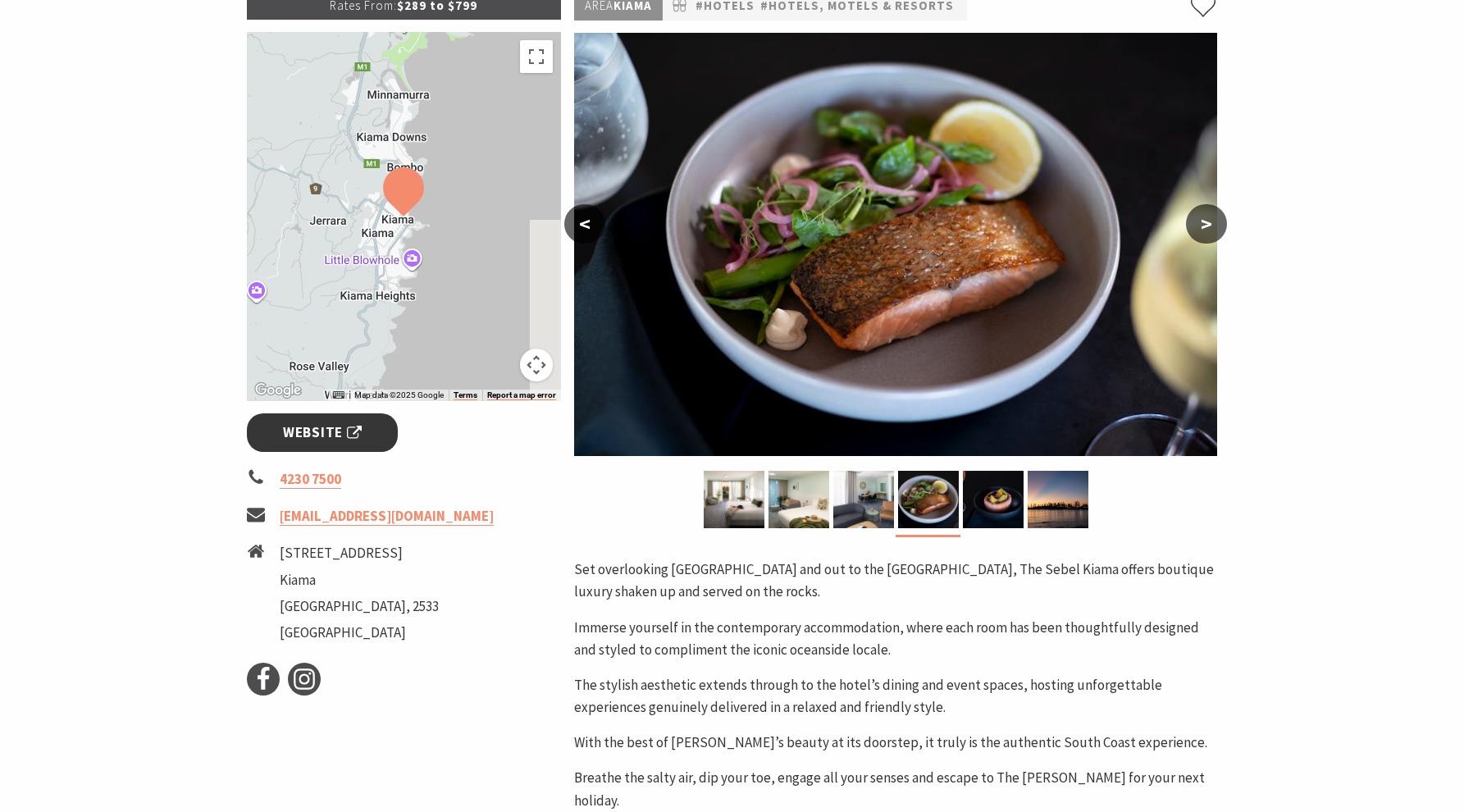
click at [315, 435] on span "Website" at bounding box center [322, 432] width 79 height 22
